Goal: Task Accomplishment & Management: Manage account settings

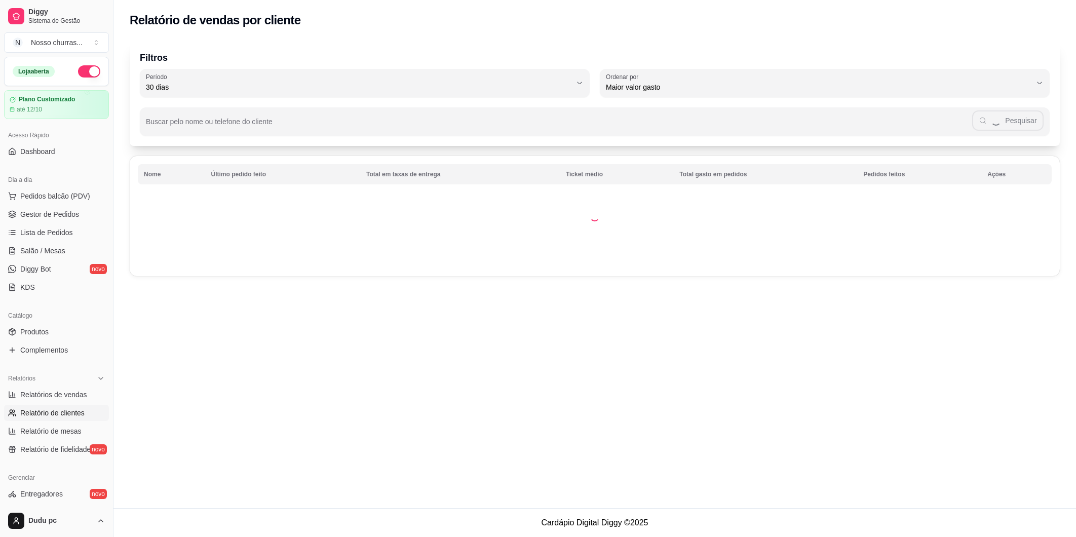
select select "30"
select select "HIGHEST_TOTAL_SPENT_WITH_ORDERS"
click at [65, 215] on span "Gestor de Pedidos" at bounding box center [49, 214] width 59 height 10
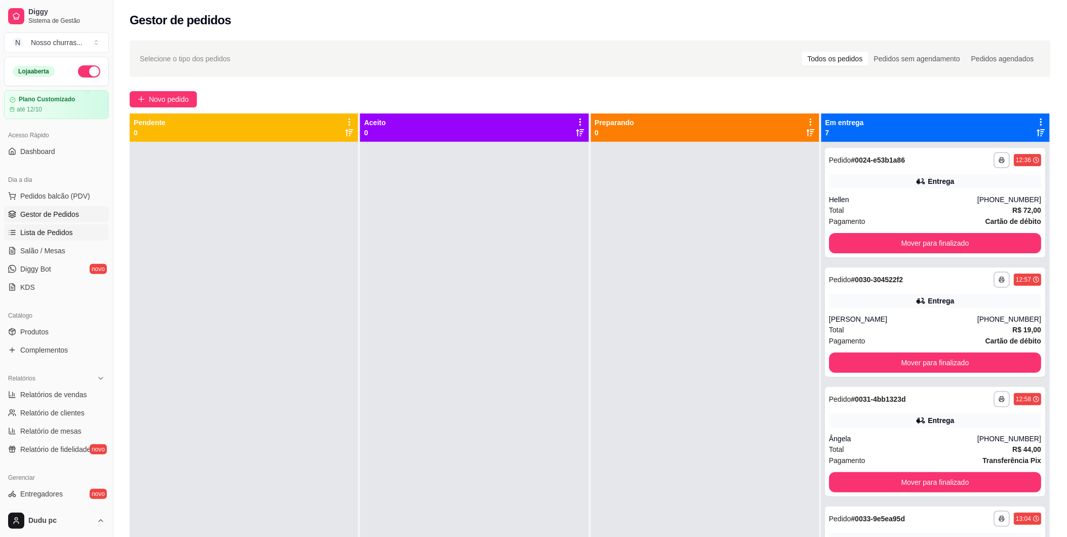
click at [53, 231] on span "Lista de Pedidos" at bounding box center [46, 232] width 53 height 10
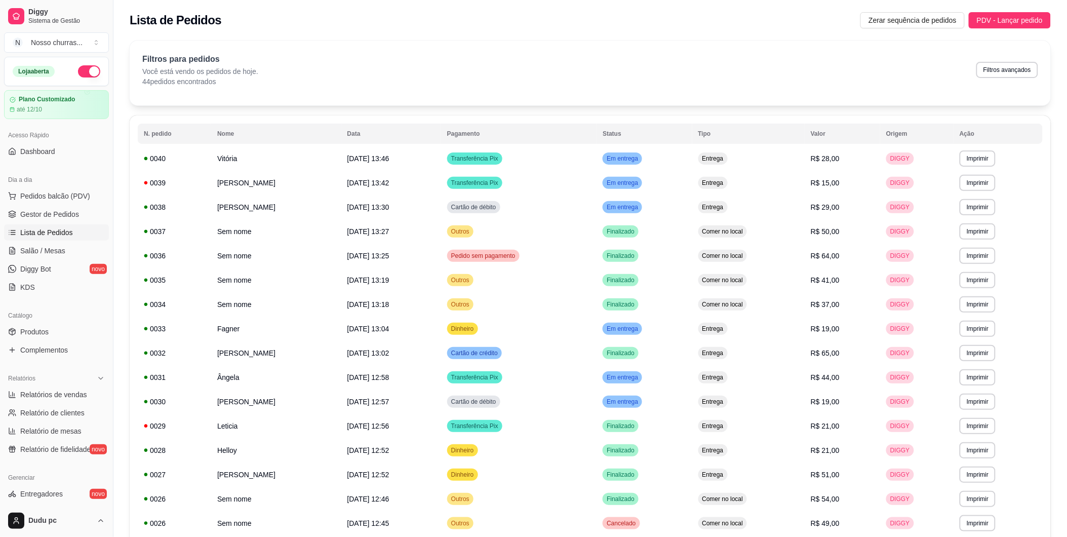
scroll to position [412, 0]
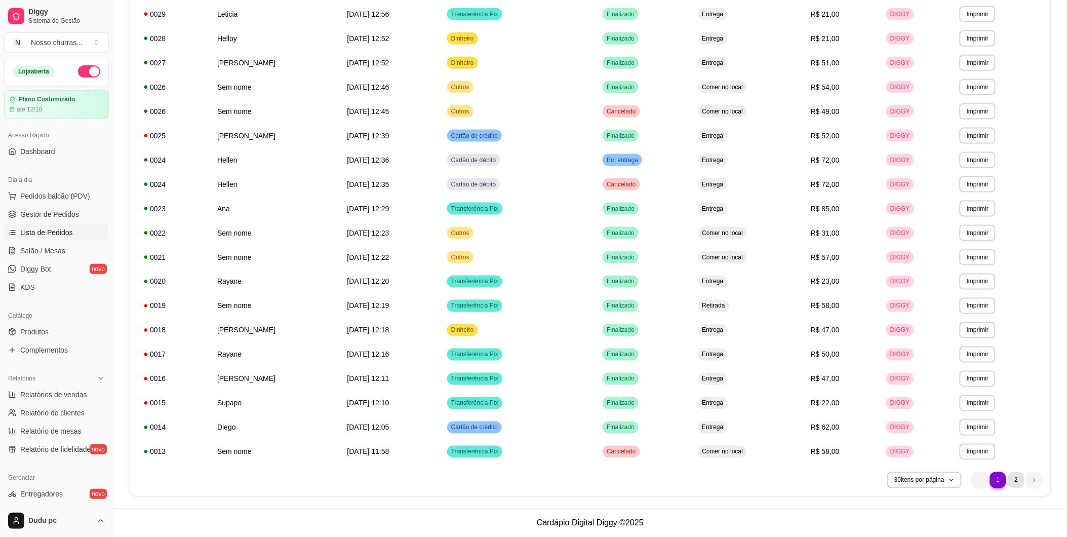
click at [1013, 483] on li "2" at bounding box center [1016, 480] width 16 height 16
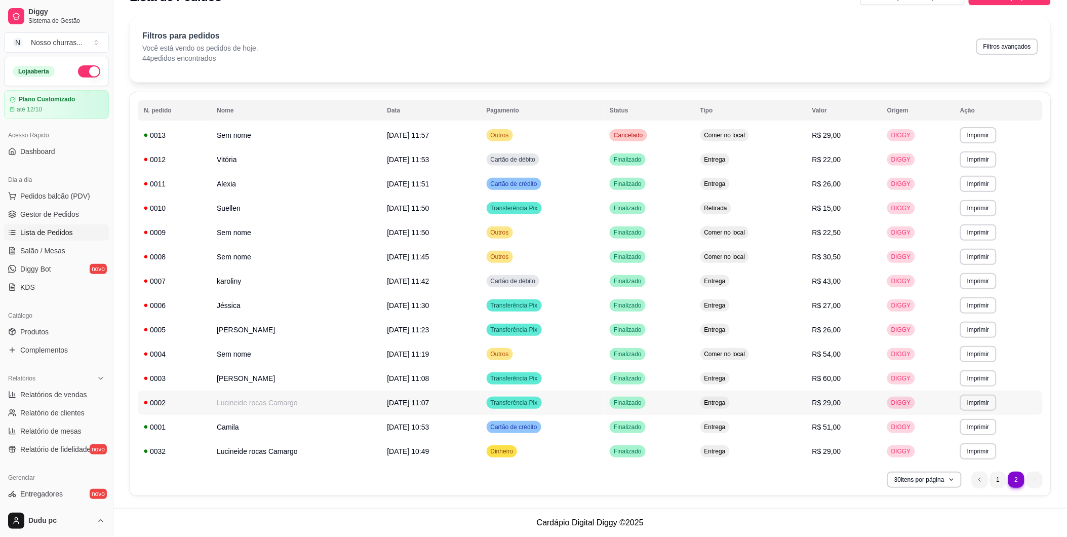
scroll to position [23, 0]
click at [147, 451] on icon at bounding box center [146, 452] width 4 height 4
click at [61, 213] on span "Gestor de Pedidos" at bounding box center [49, 214] width 59 height 10
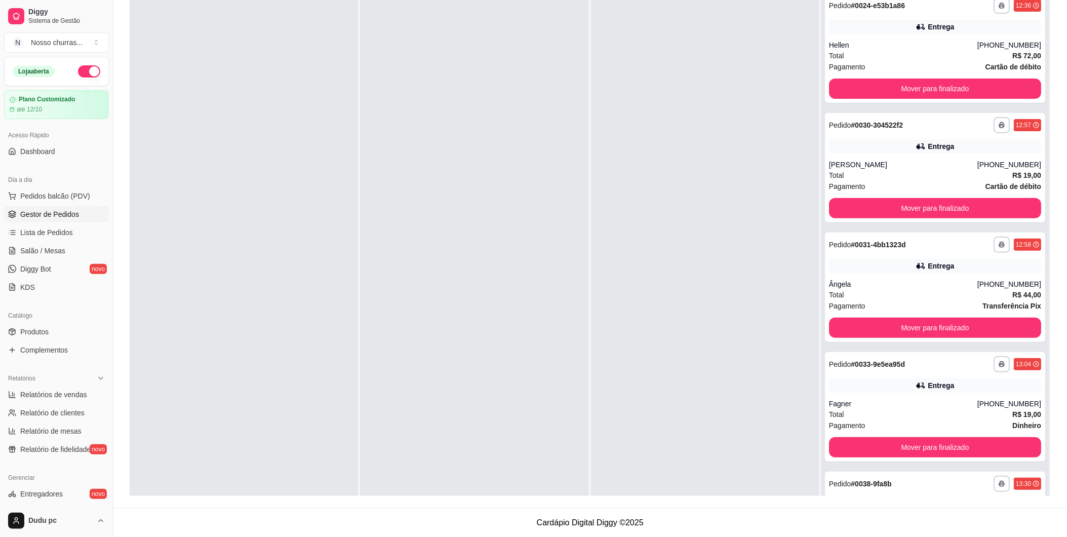
scroll to position [309, 0]
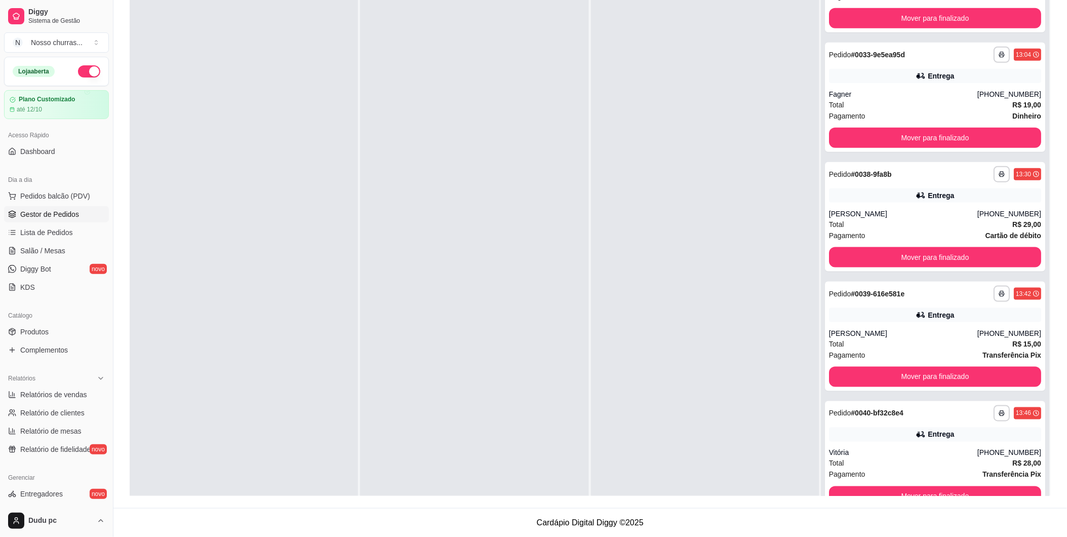
click at [260, 227] on div at bounding box center [244, 255] width 228 height 537
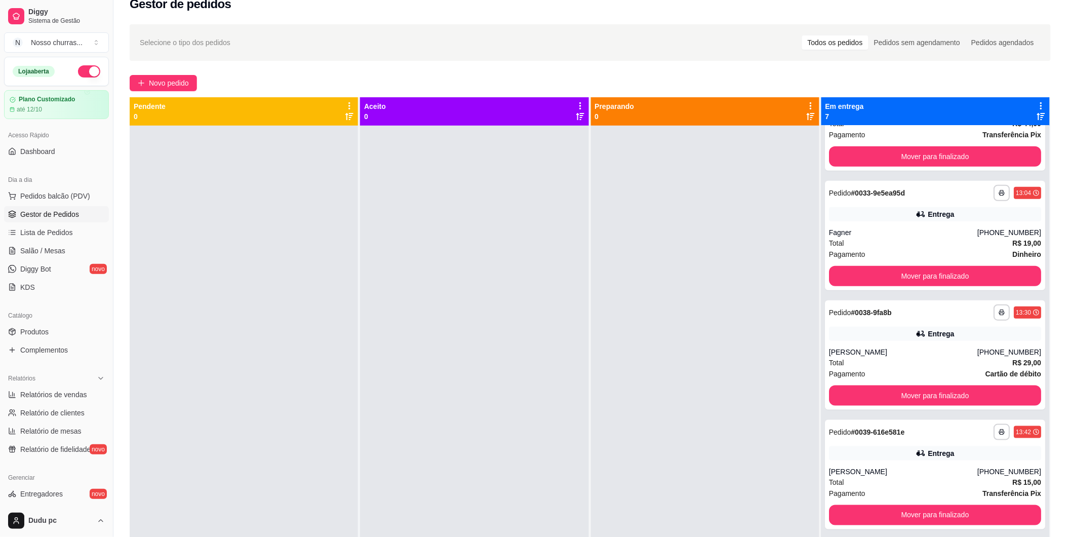
scroll to position [0, 0]
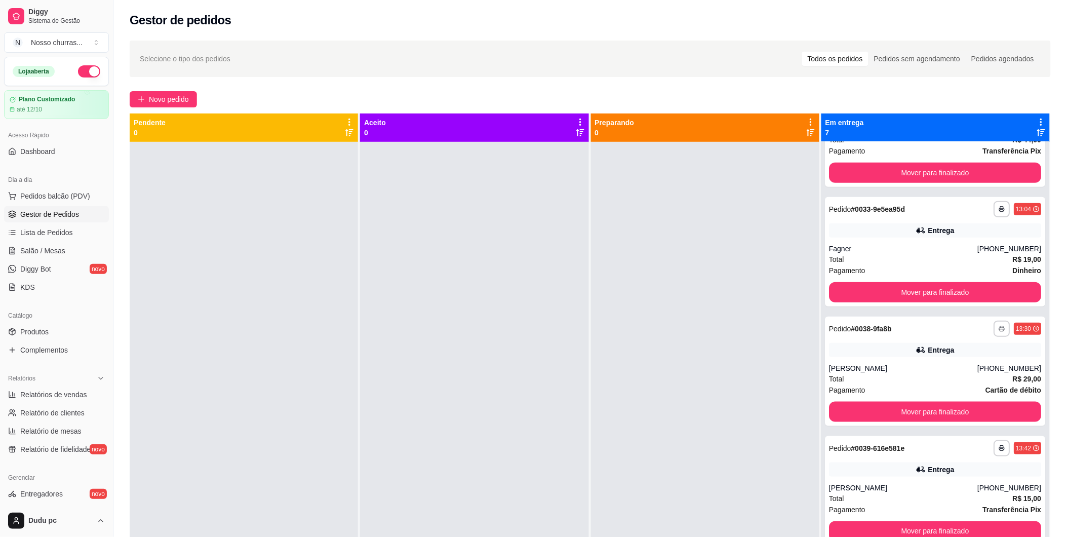
click at [1042, 157] on div "**********" at bounding box center [935, 410] width 228 height 537
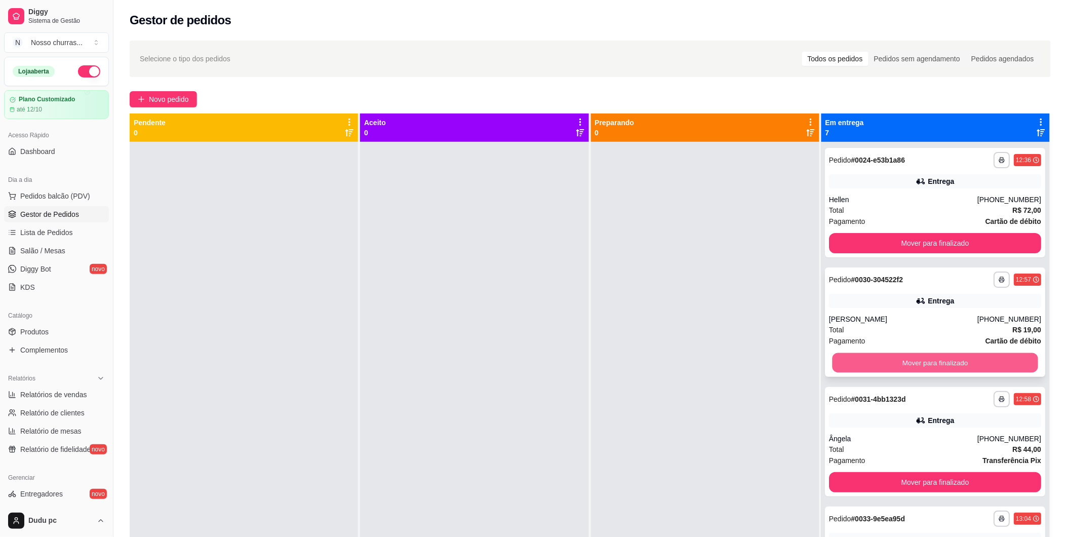
click at [922, 363] on button "Mover para finalizado" at bounding box center [935, 363] width 206 height 20
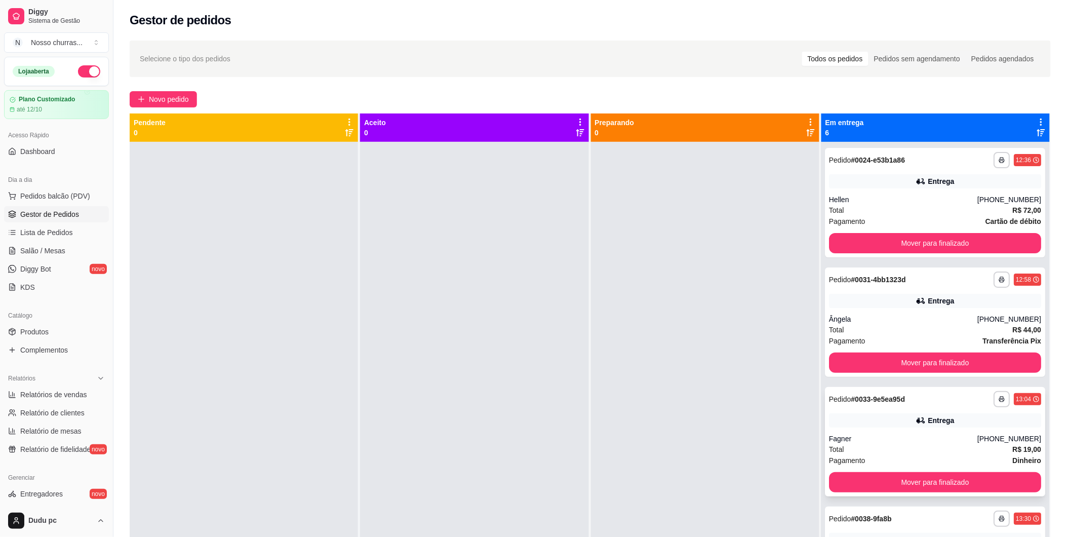
click at [866, 434] on div "Fagner" at bounding box center [903, 438] width 148 height 10
click at [959, 432] on div "**********" at bounding box center [935, 441] width 220 height 109
click at [918, 250] on button "Mover para finalizado" at bounding box center [935, 243] width 206 height 20
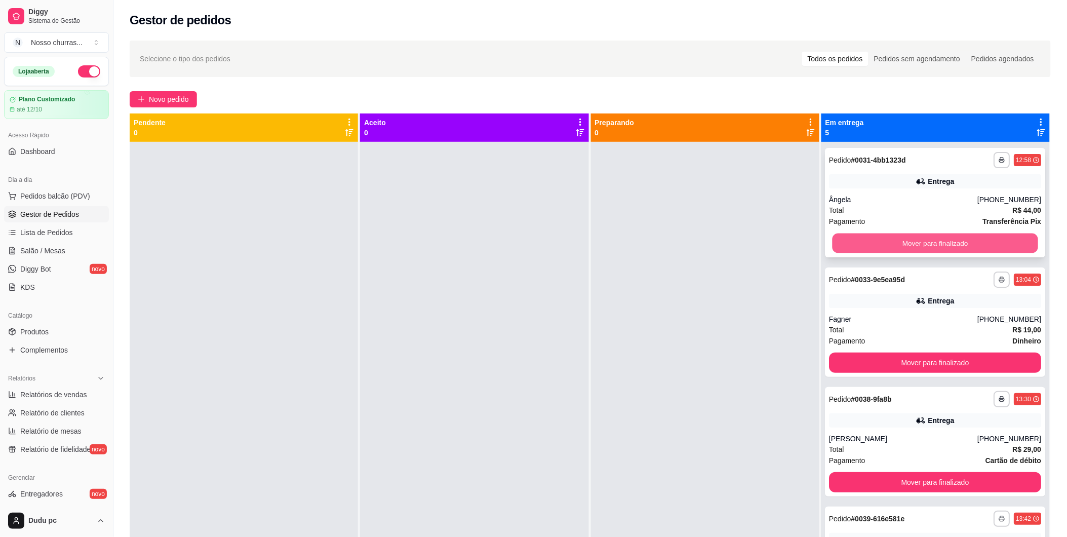
click at [899, 249] on button "Mover para finalizado" at bounding box center [935, 243] width 206 height 20
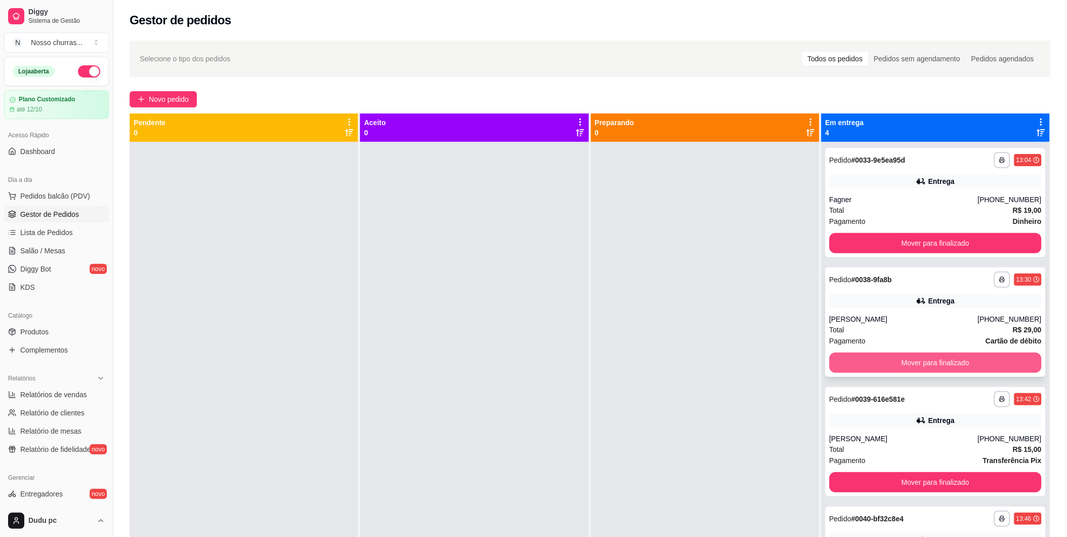
click at [893, 358] on button "Mover para finalizado" at bounding box center [935, 362] width 212 height 20
click at [888, 362] on button "Mover para finalizado" at bounding box center [935, 362] width 212 height 20
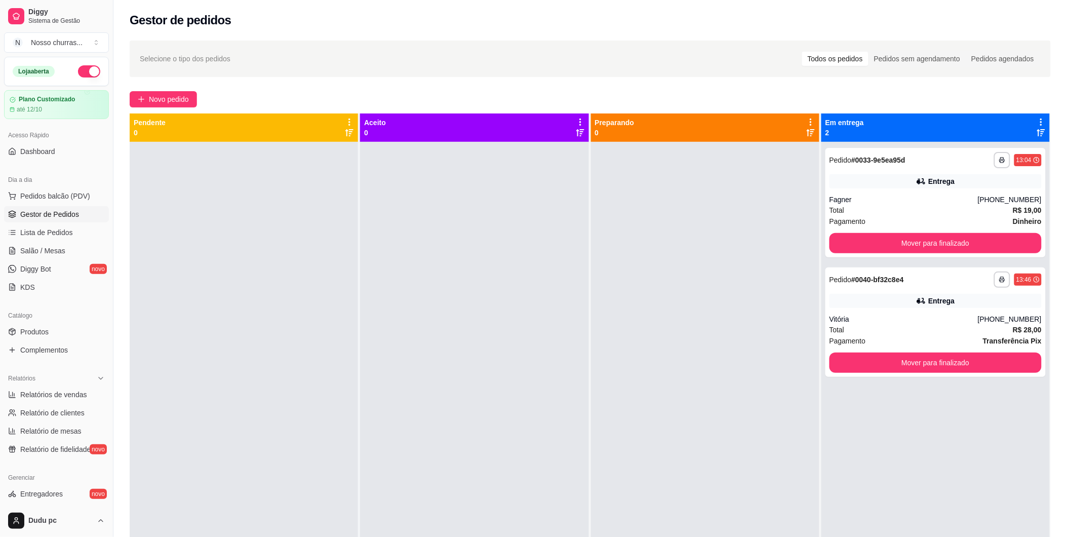
click at [704, 275] on div at bounding box center [705, 410] width 228 height 537
click at [258, 371] on div at bounding box center [244, 410] width 228 height 537
click at [31, 393] on span "Relatórios de vendas" at bounding box center [53, 394] width 67 height 10
select select "ALL"
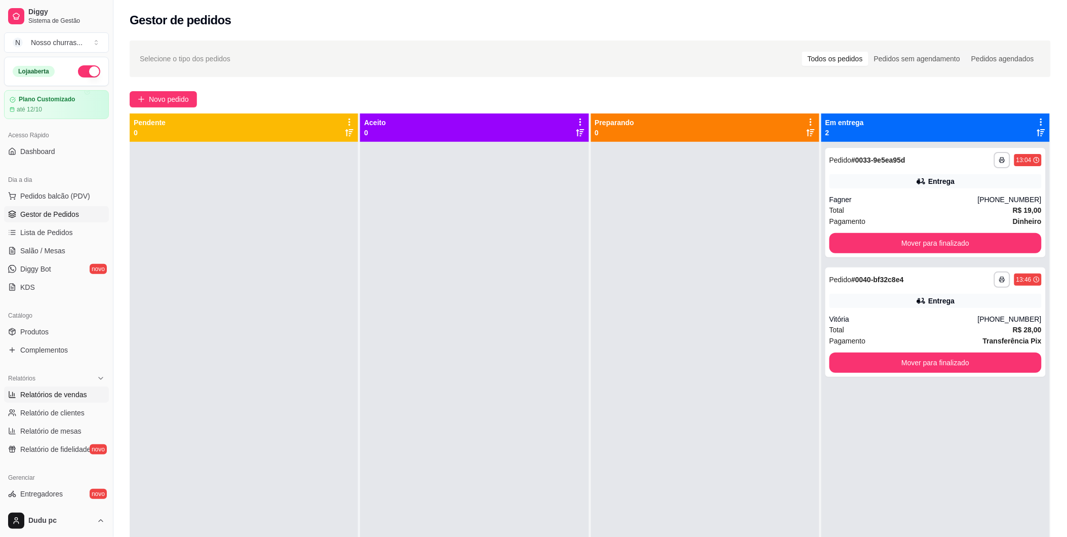
select select "0"
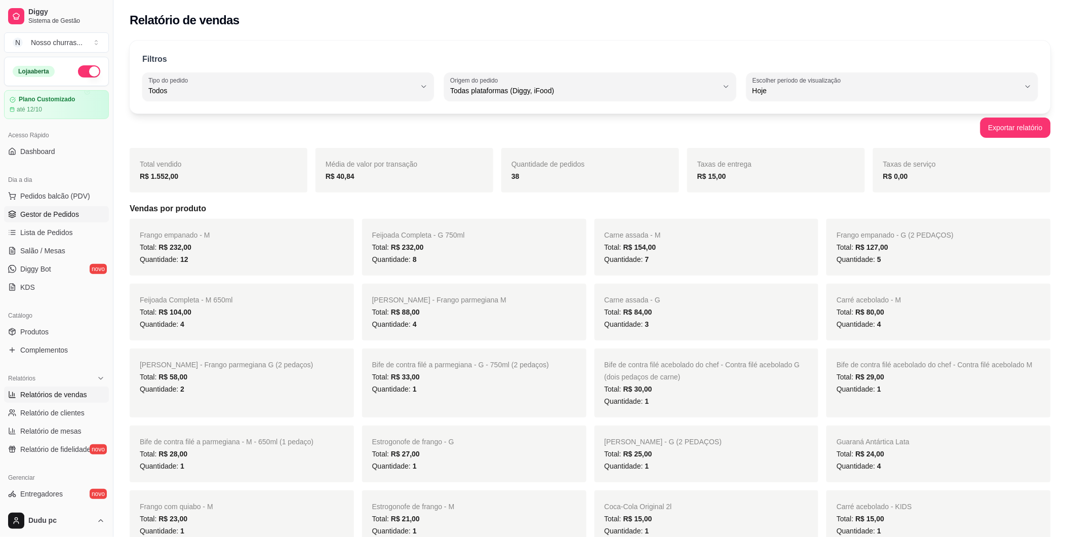
click at [34, 215] on span "Gestor de Pedidos" at bounding box center [49, 214] width 59 height 10
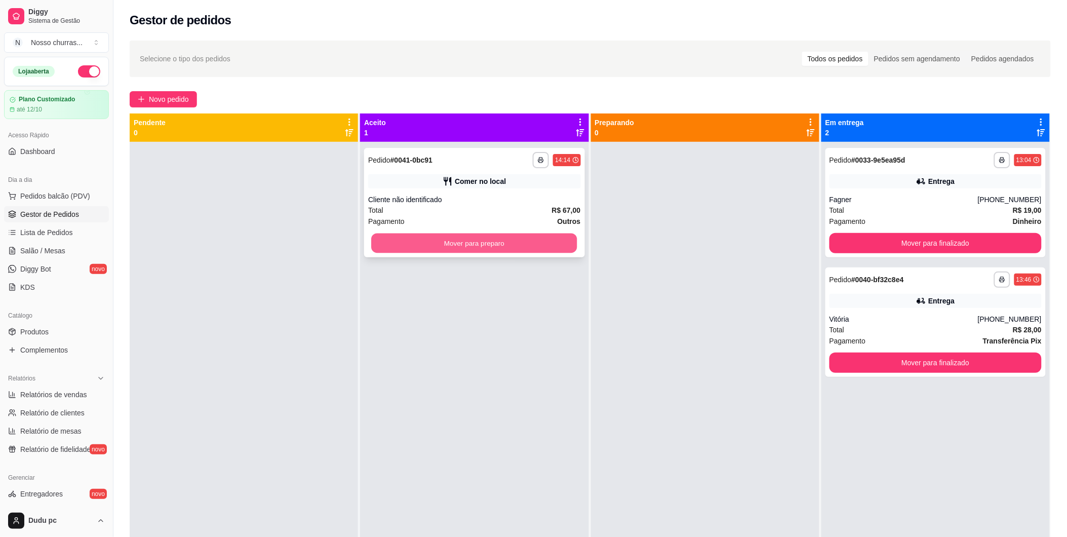
click at [428, 245] on button "Mover para preparo" at bounding box center [475, 243] width 206 height 20
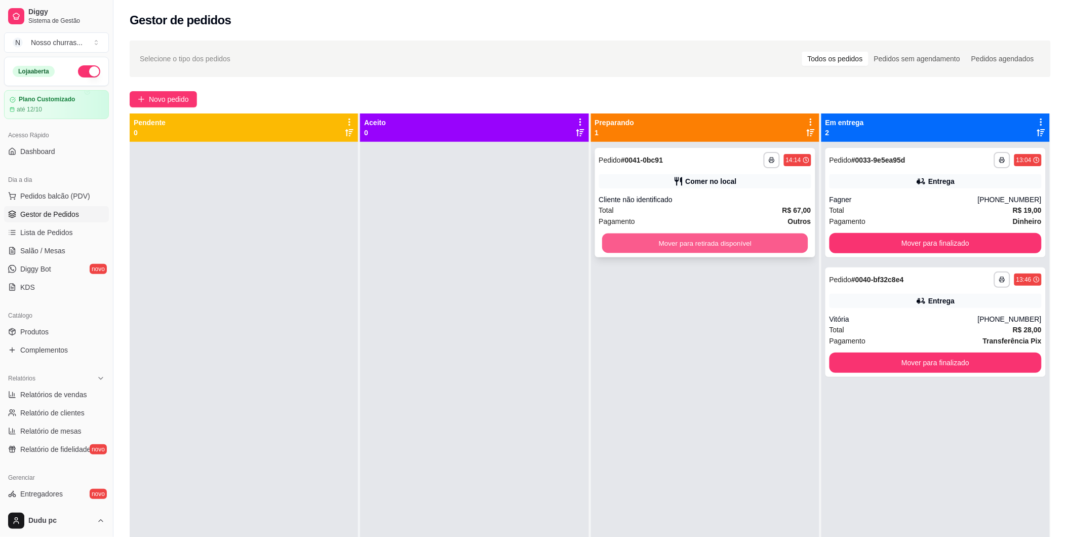
click at [631, 240] on button "Mover para retirada disponível" at bounding box center [705, 243] width 206 height 20
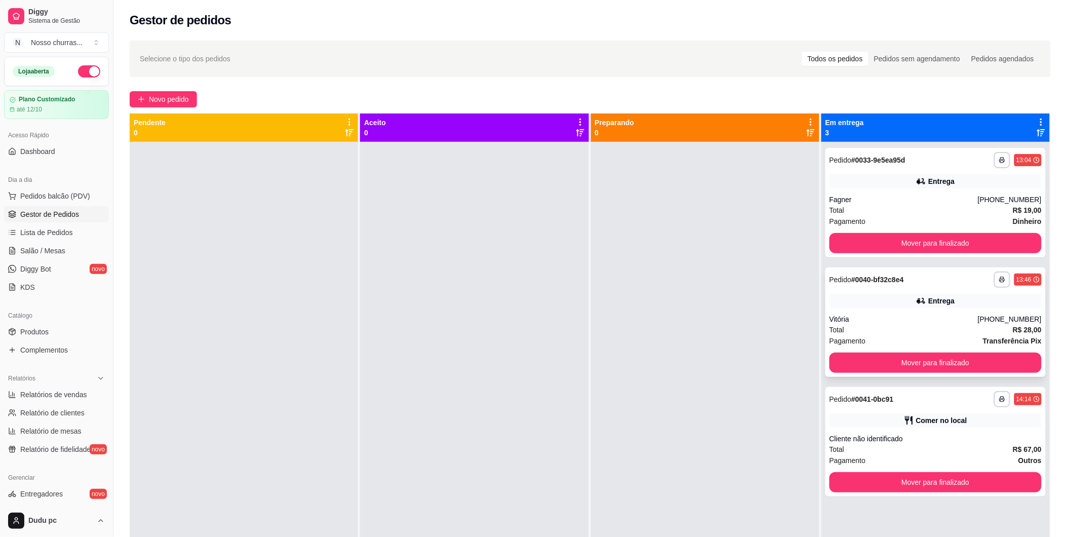
click at [916, 305] on icon at bounding box center [921, 301] width 10 height 10
click at [68, 401] on link "Relatórios de vendas" at bounding box center [56, 394] width 105 height 16
select select "ALL"
select select "0"
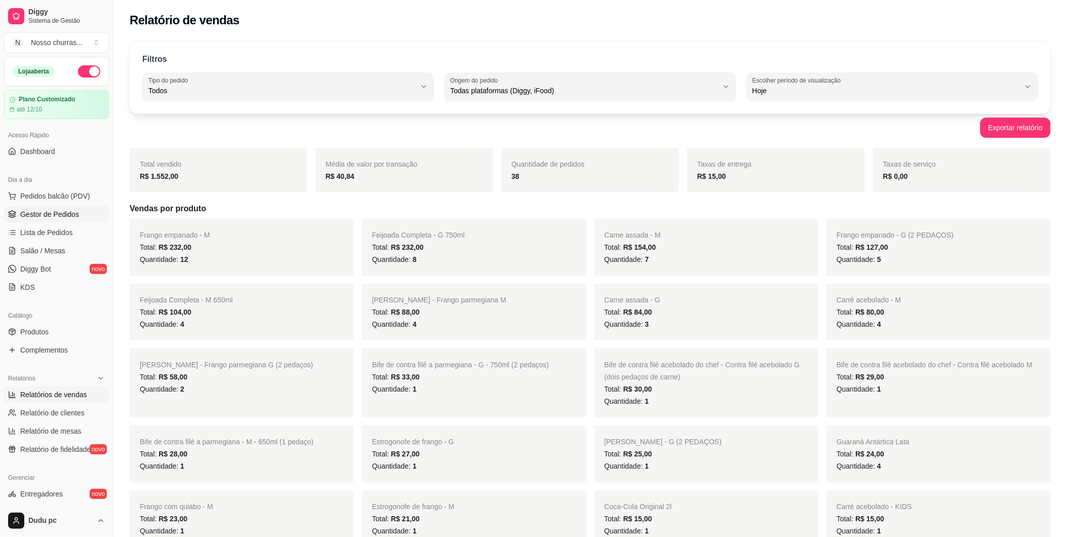
click at [52, 215] on span "Gestor de Pedidos" at bounding box center [49, 214] width 59 height 10
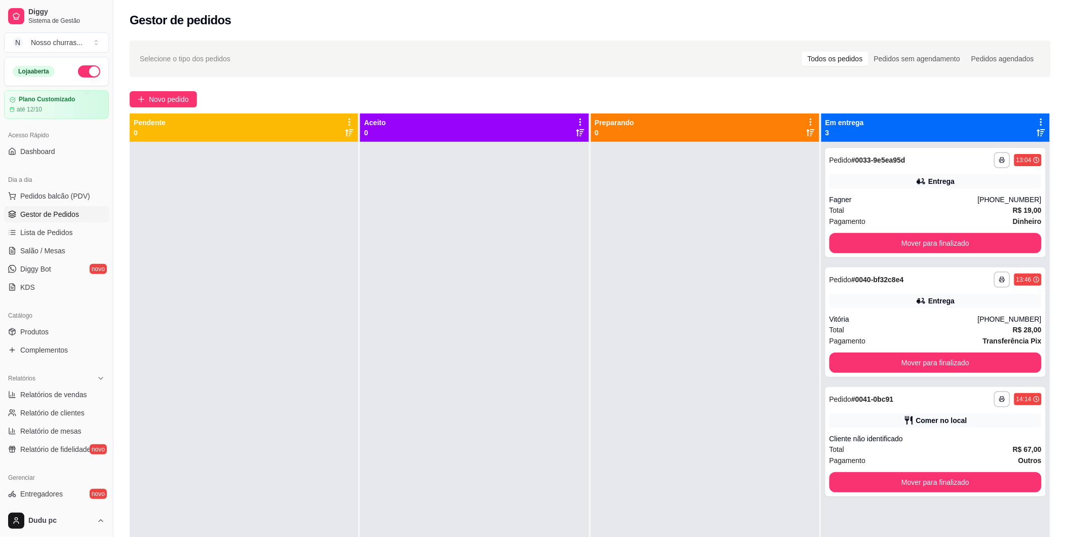
click at [72, 211] on span "Gestor de Pedidos" at bounding box center [49, 214] width 59 height 10
click at [895, 421] on div "Comer no local" at bounding box center [935, 420] width 212 height 14
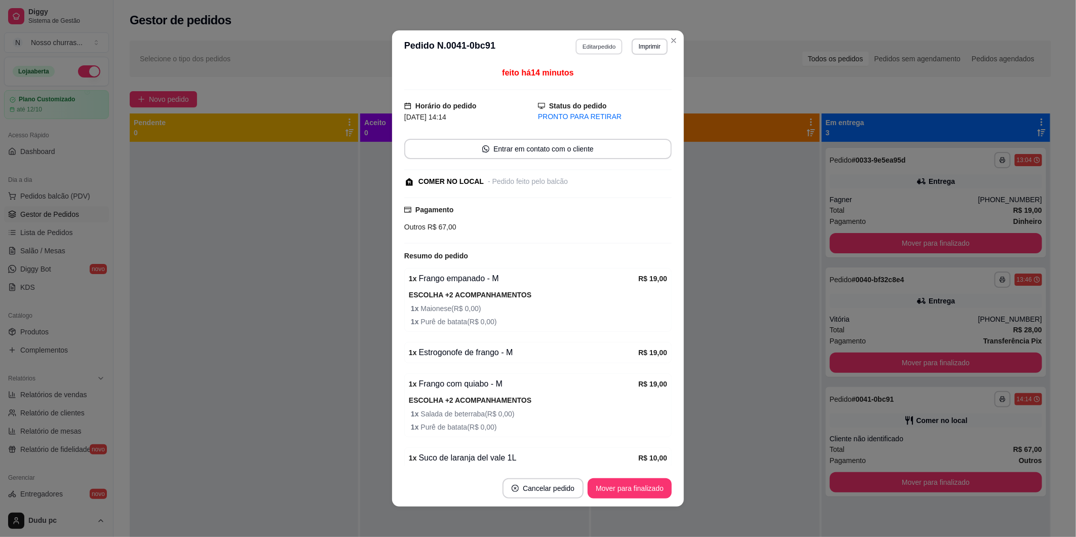
click at [595, 49] on button "Editar pedido" at bounding box center [599, 46] width 47 height 16
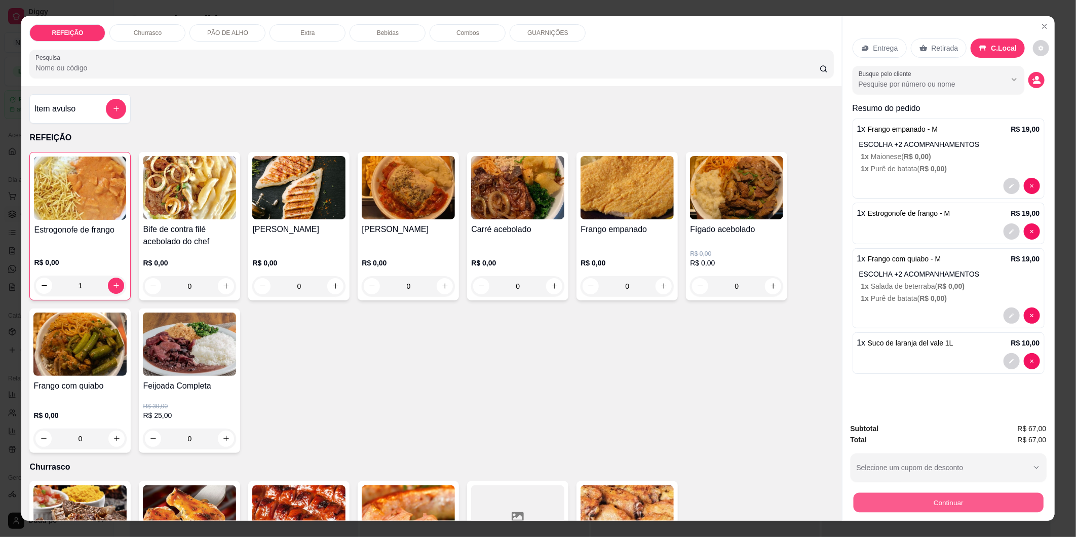
click at [897, 498] on button "Continuar" at bounding box center [948, 503] width 190 height 20
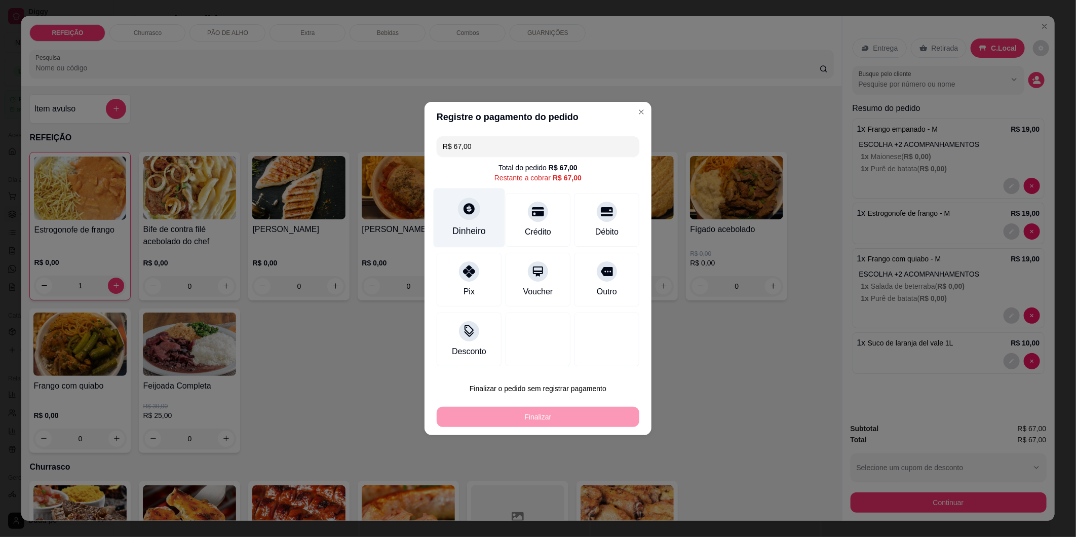
click at [464, 219] on div at bounding box center [469, 208] width 22 height 22
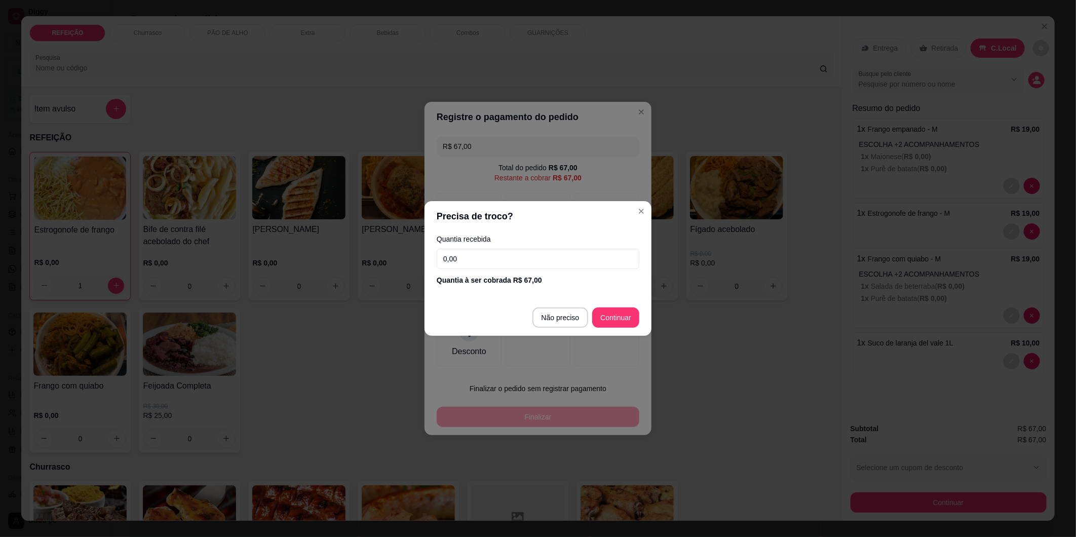
click at [495, 256] on input "0,00" at bounding box center [537, 259] width 203 height 20
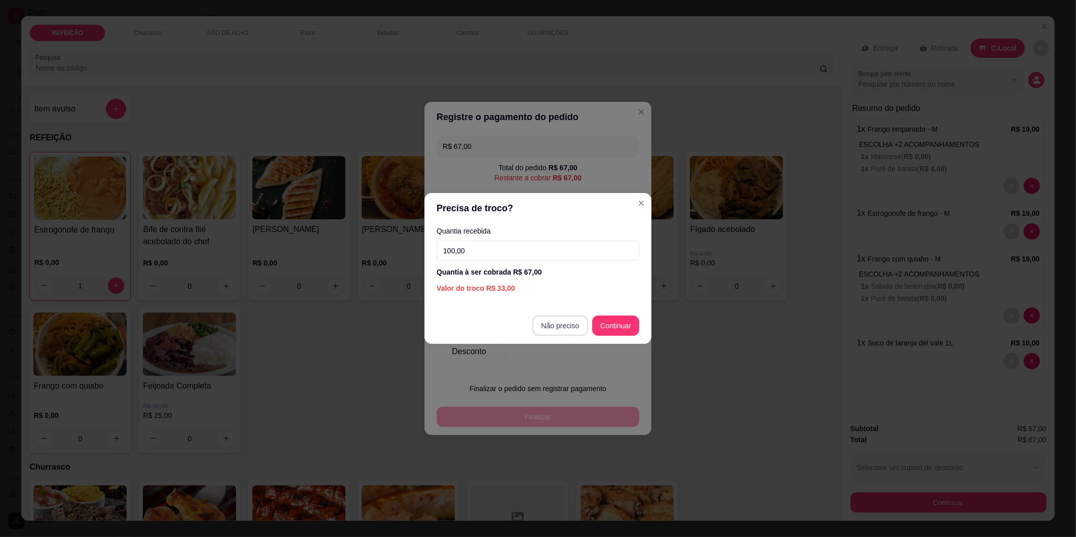
type input "100,00"
type input "R$ 0,00"
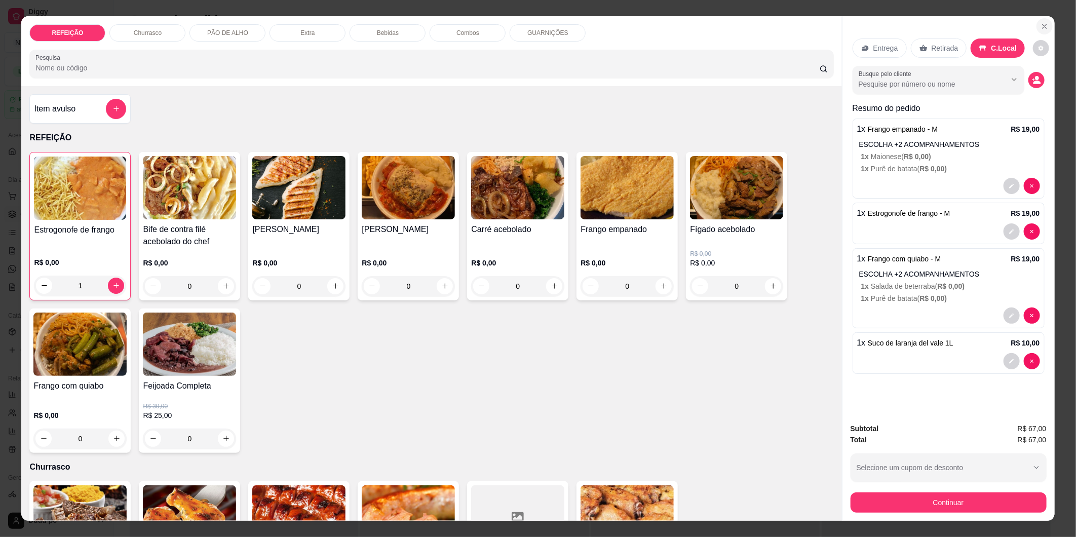
click at [1042, 27] on icon "Close" at bounding box center [1044, 26] width 4 height 4
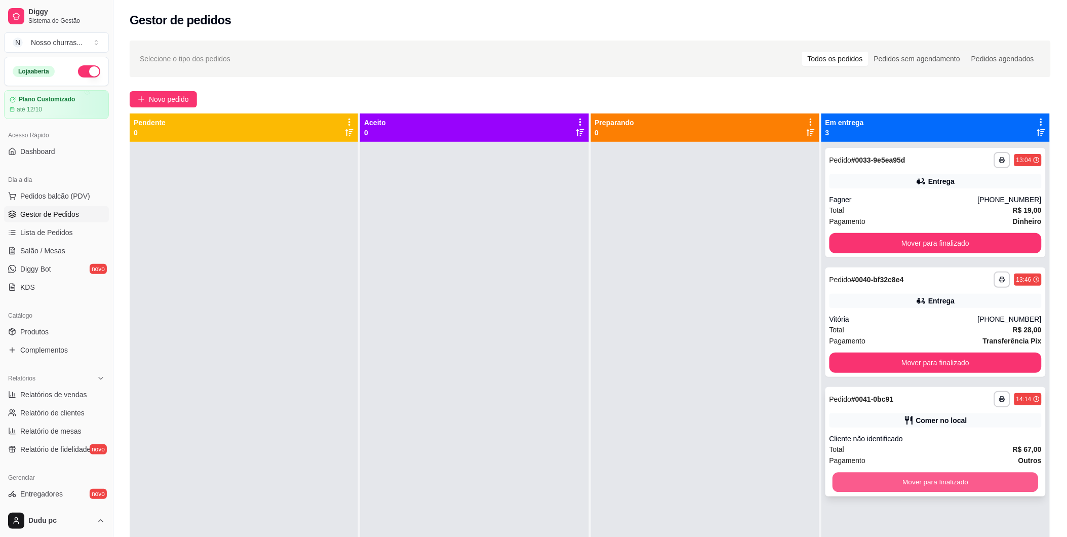
click at [858, 487] on button "Mover para finalizado" at bounding box center [935, 482] width 206 height 20
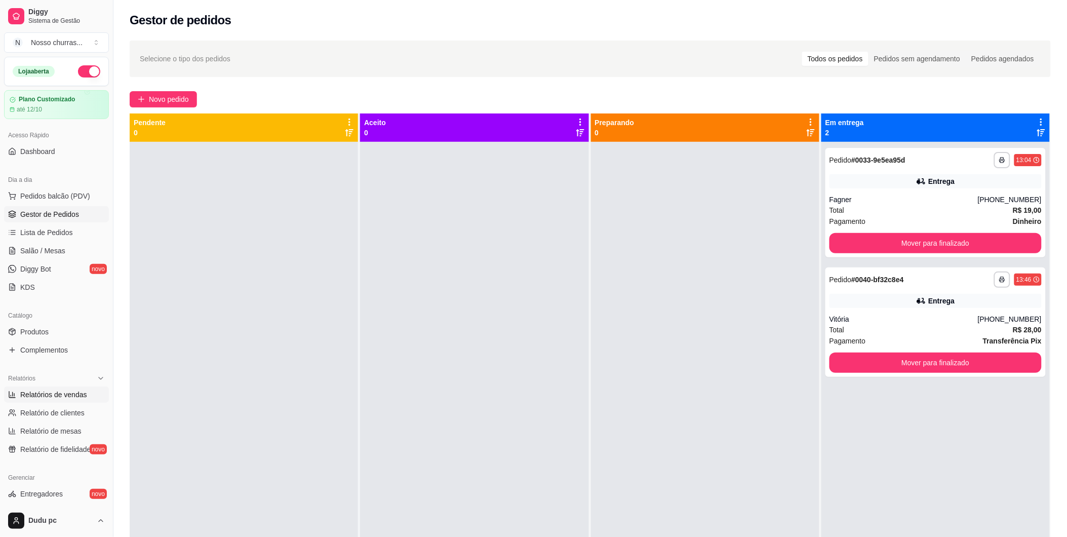
click at [44, 395] on span "Relatórios de vendas" at bounding box center [53, 394] width 67 height 10
select select "ALL"
select select "0"
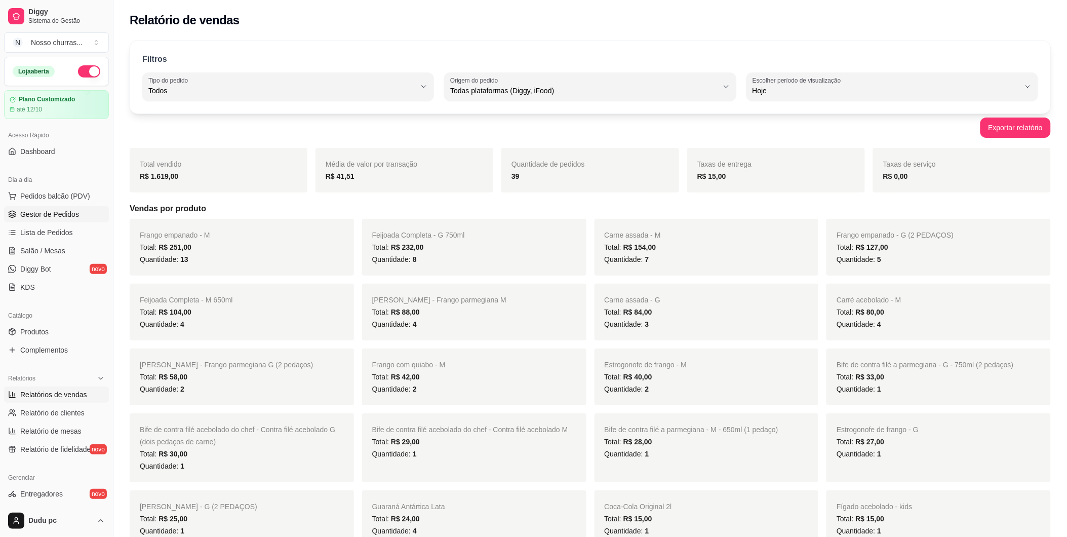
click at [52, 215] on span "Gestor de Pedidos" at bounding box center [49, 214] width 59 height 10
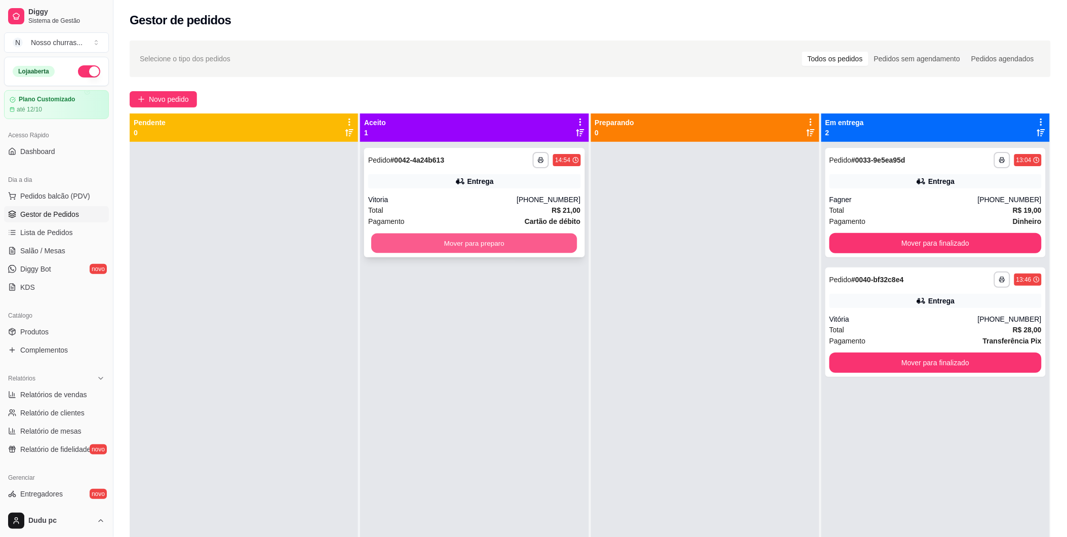
click at [466, 240] on button "Mover para preparo" at bounding box center [475, 243] width 206 height 20
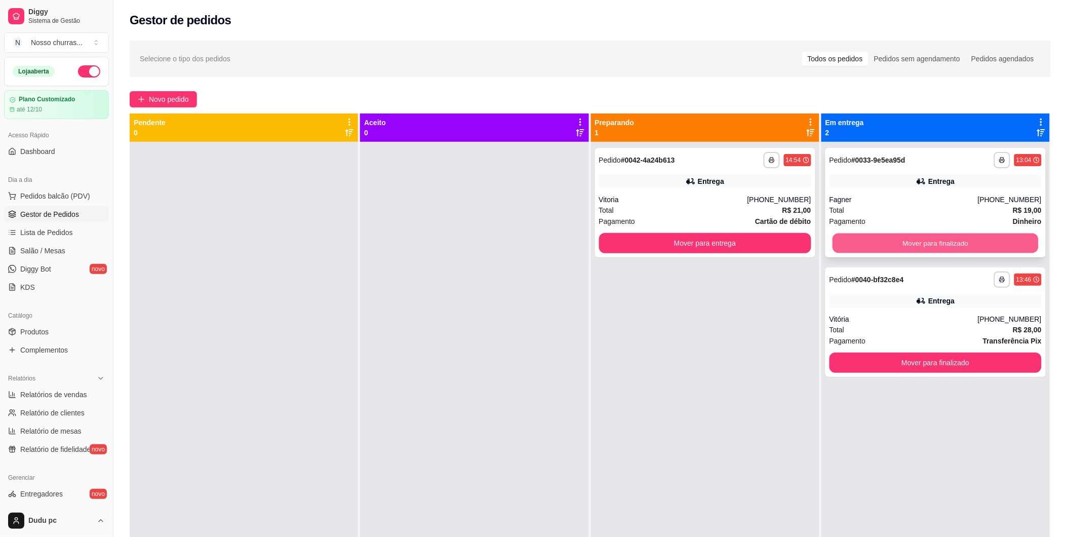
click at [898, 244] on button "Mover para finalizado" at bounding box center [935, 243] width 206 height 20
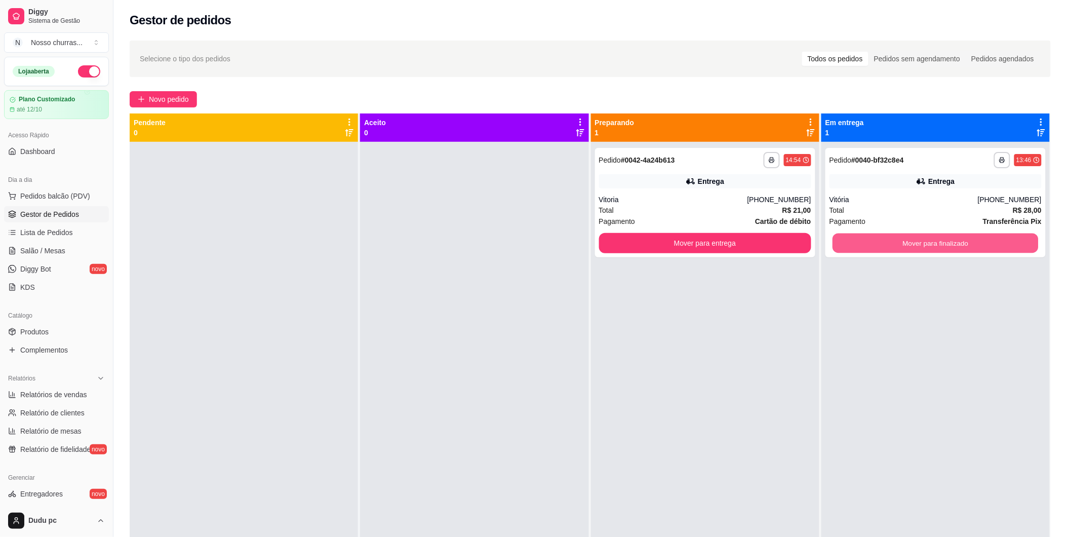
click at [898, 244] on button "Mover para finalizado" at bounding box center [935, 243] width 206 height 20
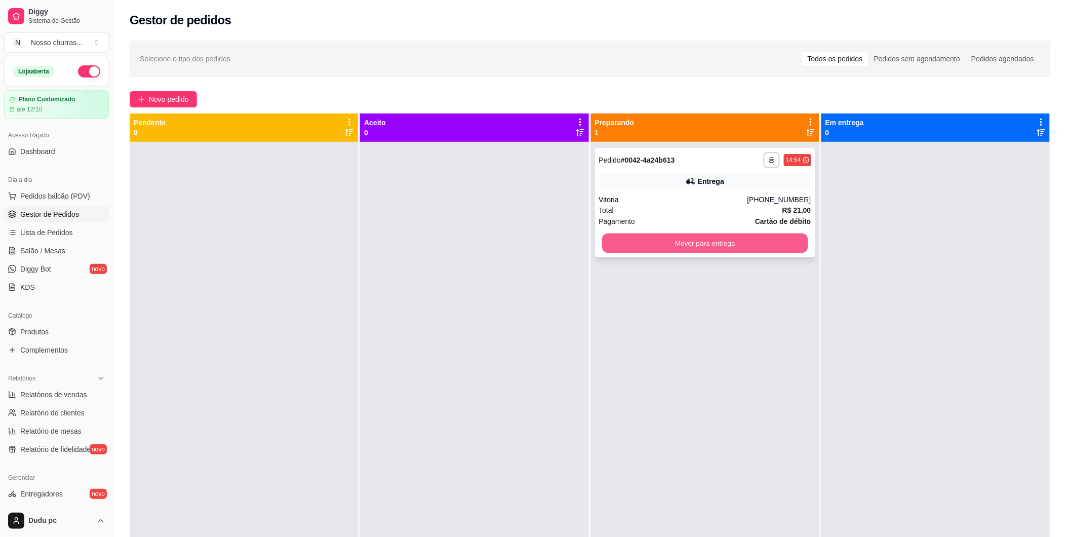
click at [788, 244] on button "Mover para entrega" at bounding box center [705, 243] width 206 height 20
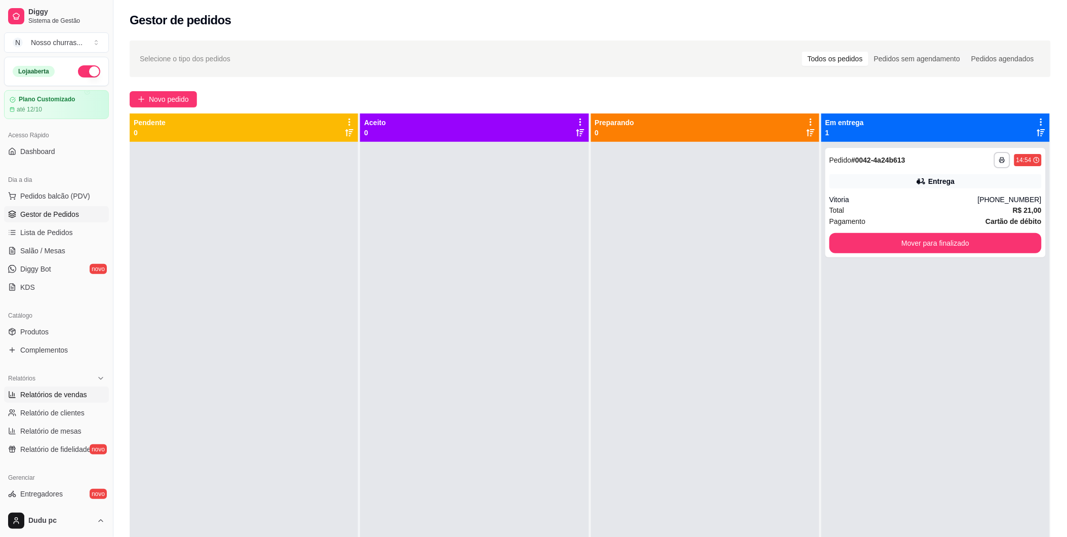
click at [48, 394] on span "Relatórios de vendas" at bounding box center [53, 394] width 67 height 10
select select "ALL"
select select "0"
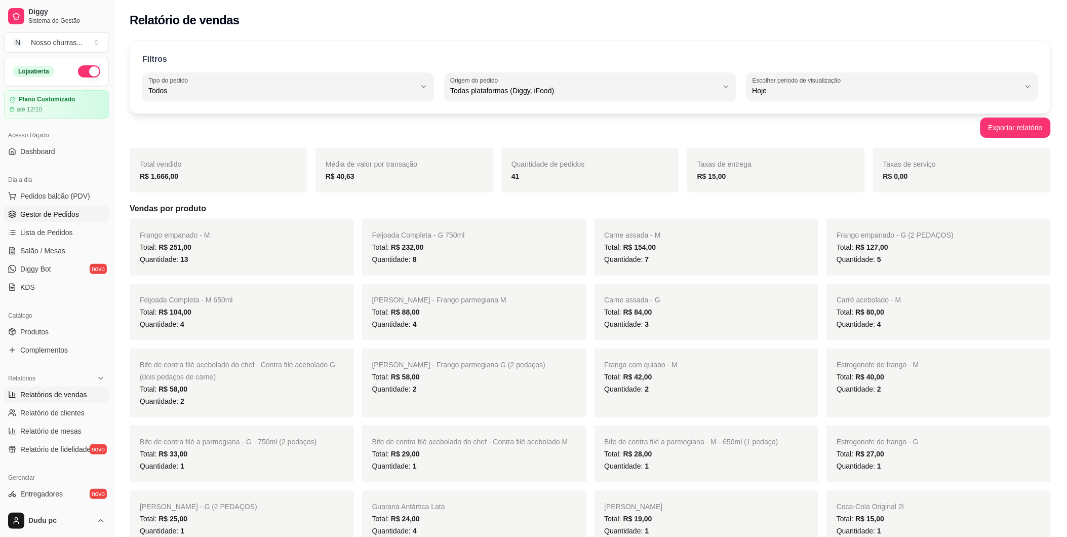
click at [67, 210] on span "Gestor de Pedidos" at bounding box center [49, 214] width 59 height 10
